Goal: Navigation & Orientation: Find specific page/section

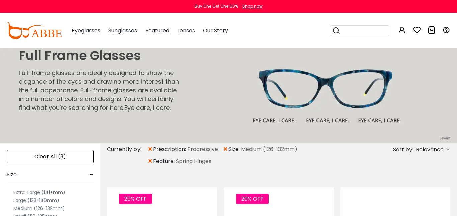
click at [220, 32] on span "Our Story" at bounding box center [215, 31] width 25 height 8
click at [220, 29] on span "Our Story" at bounding box center [215, 31] width 25 height 8
click at [220, 30] on span "Our Story" at bounding box center [215, 31] width 25 height 8
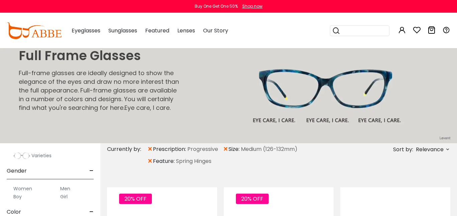
click at [217, 33] on span "Our Story" at bounding box center [215, 31] width 25 height 8
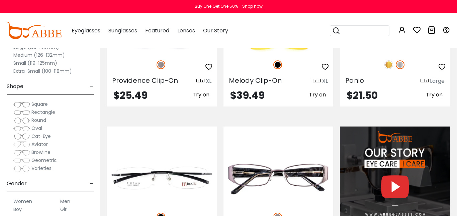
scroll to position [534, 0]
